Goal: Task Accomplishment & Management: Use online tool/utility

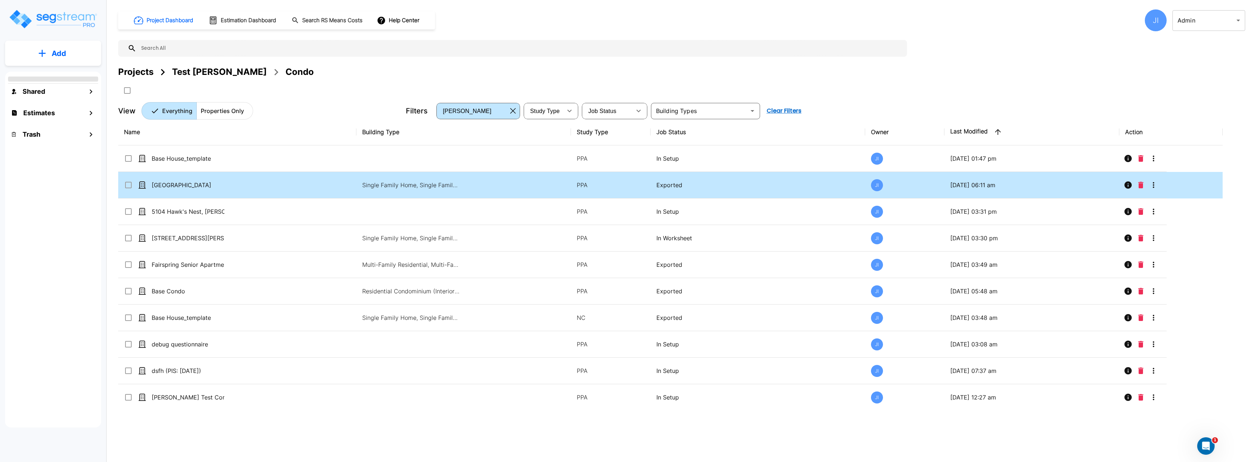
click at [232, 185] on div "[GEOGRAPHIC_DATA]" at bounding box center [178, 185] width 109 height 9
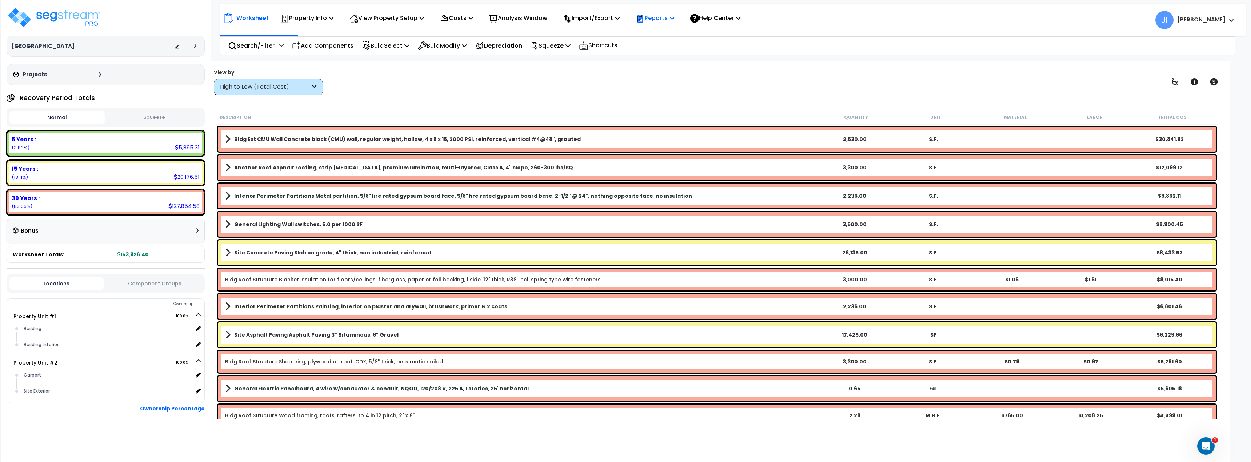
click at [675, 12] on div "Reports" at bounding box center [655, 17] width 39 height 17
click at [674, 49] on link "Manage Report Images" at bounding box center [668, 50] width 72 height 15
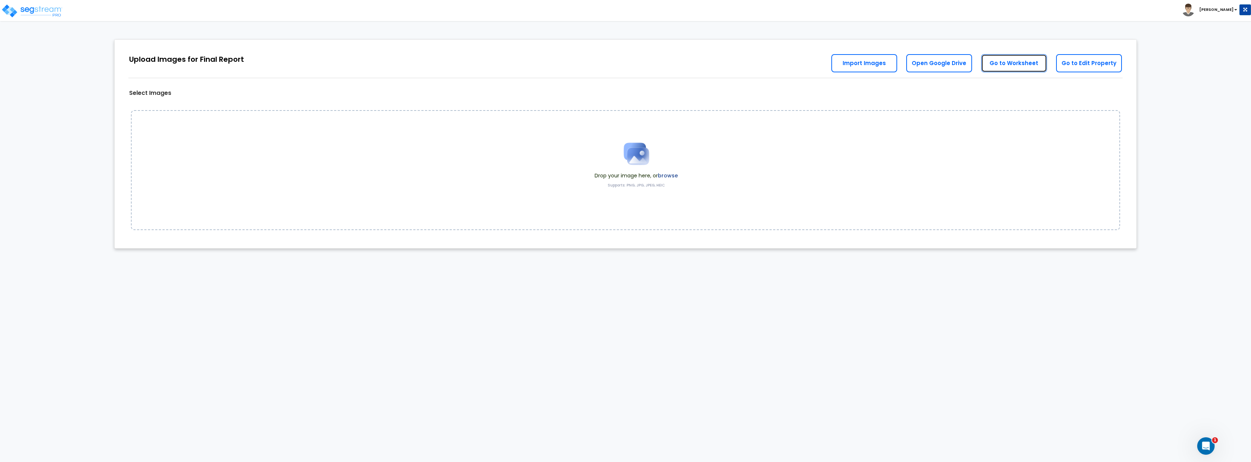
click at [1020, 65] on link "Go to Worksheet" at bounding box center [1014, 63] width 66 height 18
drag, startPoint x: 130, startPoint y: 56, endPoint x: 251, endPoint y: 60, distance: 121.5
click at [251, 59] on div "Upload Images for Final Report Go to Edit Property Go to Worksheet Open Google …" at bounding box center [626, 59] width 1022 height 39
drag, startPoint x: 245, startPoint y: 61, endPoint x: 190, endPoint y: 63, distance: 55.3
click at [185, 62] on div "Upload Images for Final Report Go to Edit Property Go to Worksheet Open Google …" at bounding box center [626, 59] width 1022 height 39
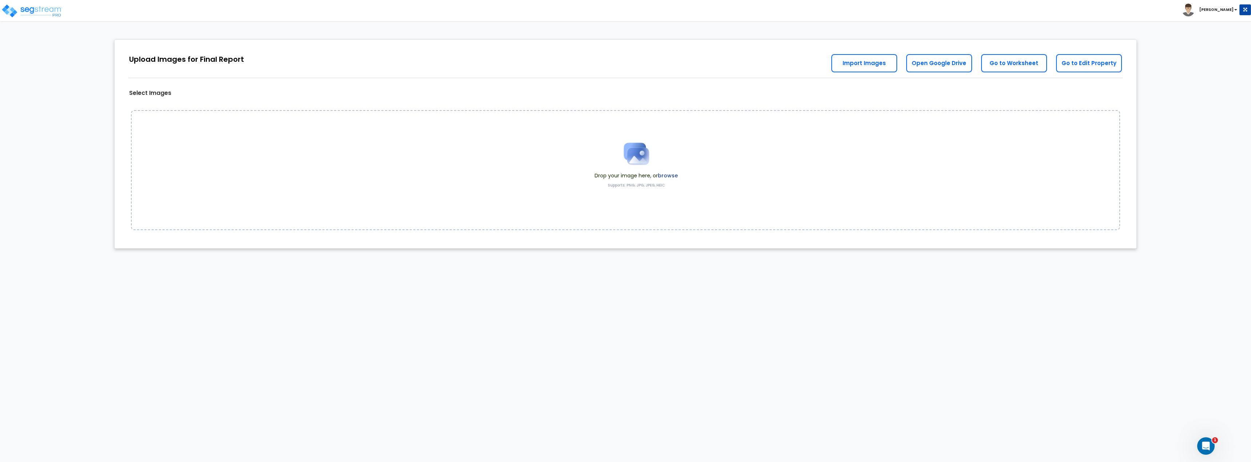
click at [155, 64] on div "Upload Images for Final Report" at bounding box center [186, 59] width 115 height 11
drag, startPoint x: 132, startPoint y: 59, endPoint x: 242, endPoint y: 60, distance: 110.2
click at [242, 60] on div "Upload Images for Final Report" at bounding box center [186, 59] width 115 height 11
copy div "Upload Images for Final Report"
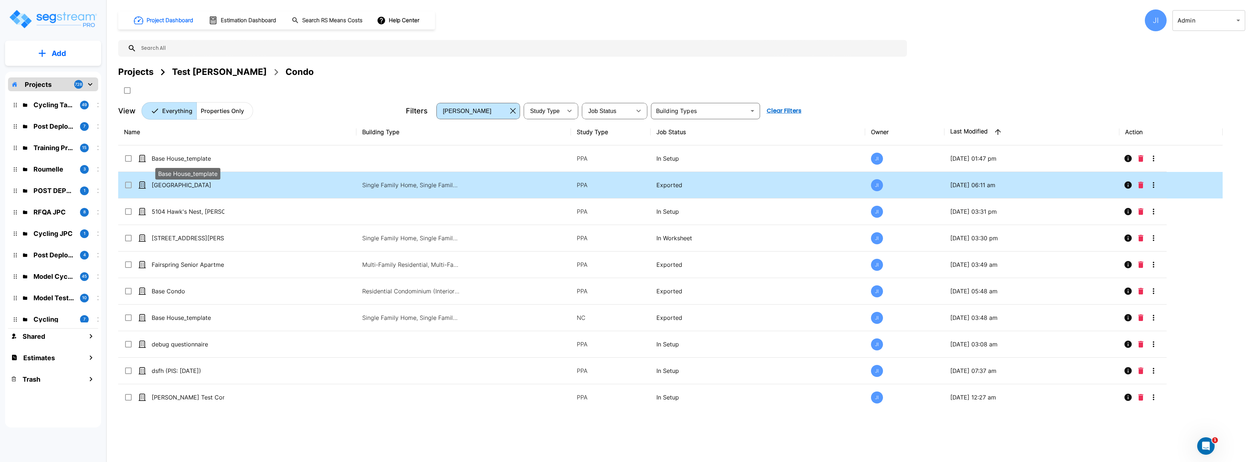
click at [201, 181] on p "Base House" at bounding box center [188, 185] width 73 height 9
click at [201, 181] on p "[GEOGRAPHIC_DATA]" at bounding box center [188, 185] width 73 height 9
checkbox input "true"
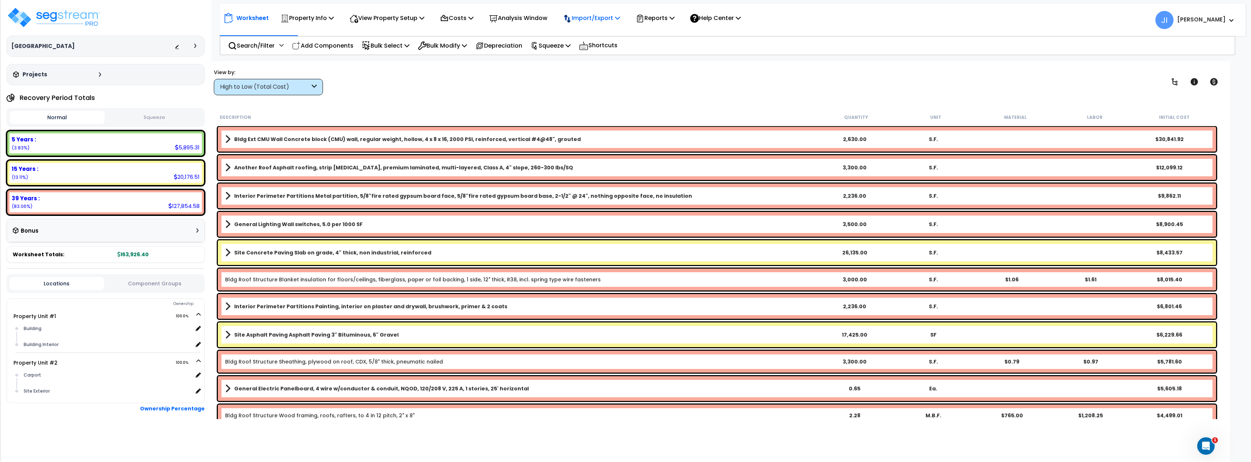
click at [614, 19] on p "Import/Export" at bounding box center [591, 18] width 57 height 10
click at [660, 19] on p "Reports" at bounding box center [655, 18] width 39 height 10
click at [675, 47] on link "Manage Report Images" at bounding box center [668, 50] width 72 height 15
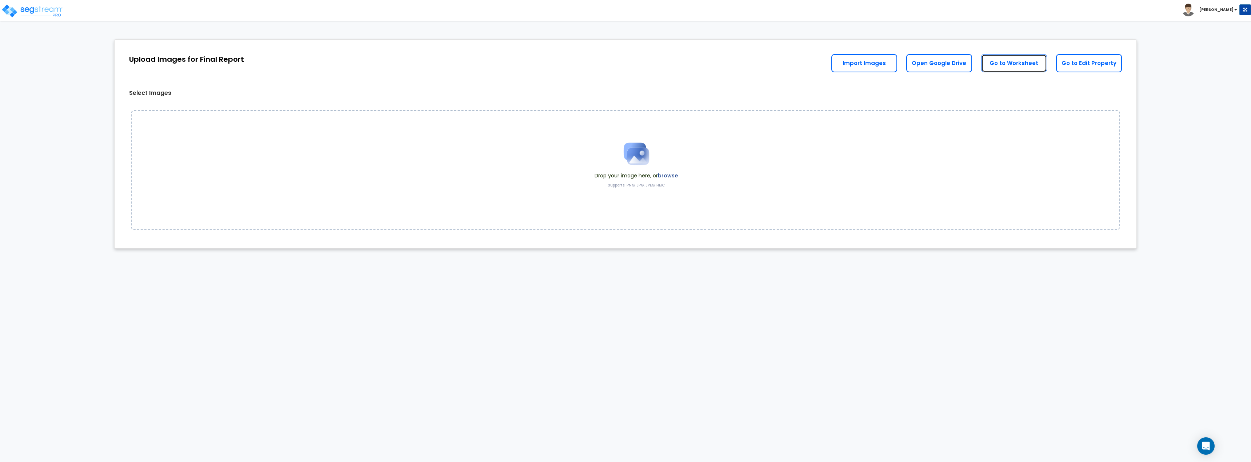
click at [1003, 63] on link "Go to Worksheet" at bounding box center [1014, 63] width 66 height 18
